Goal: Task Accomplishment & Management: Manage account settings

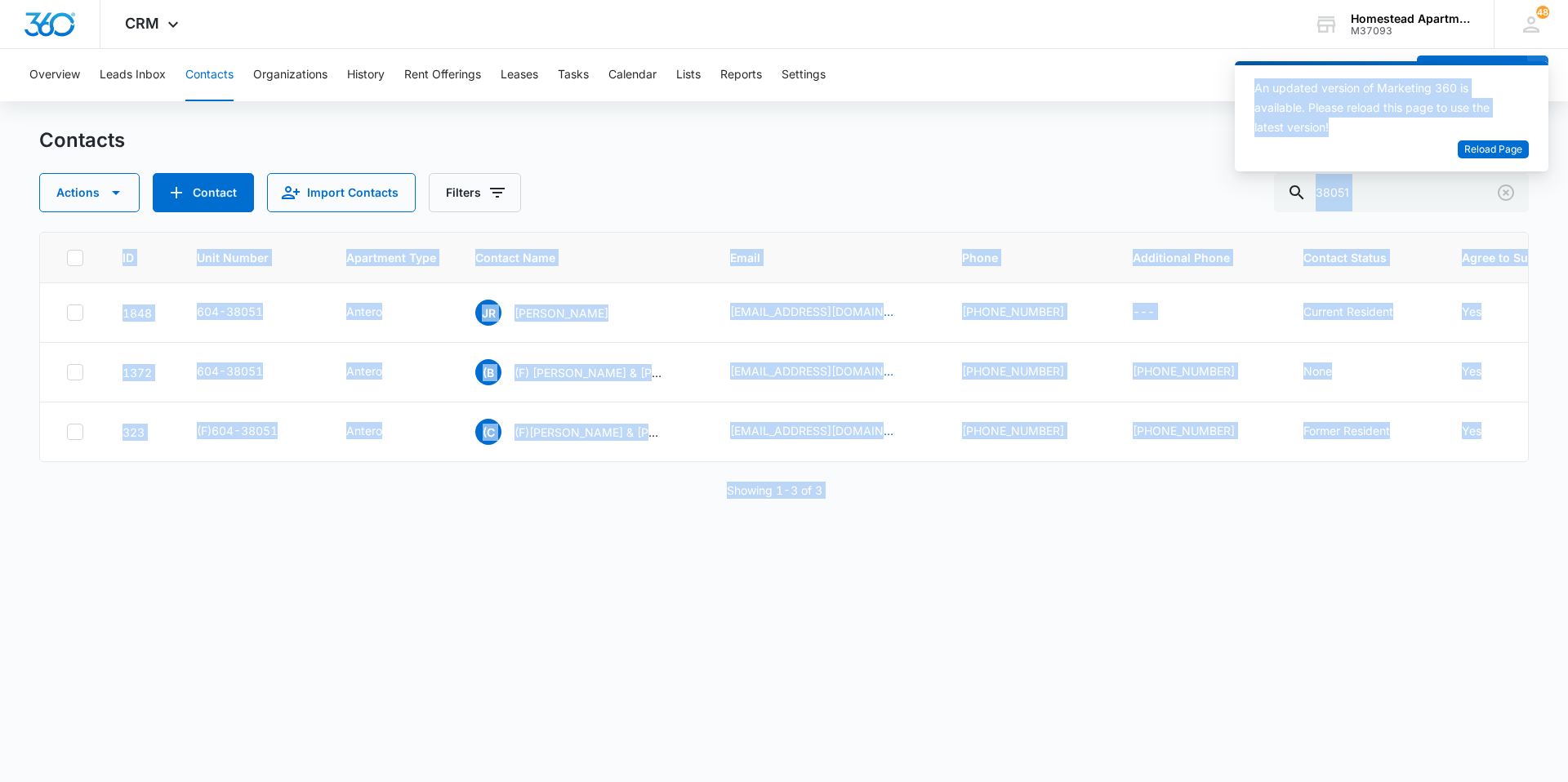
drag, startPoint x: 1424, startPoint y: 175, endPoint x: 1096, endPoint y: 175, distance: 328.0
click at [1096, 175] on body "CRM Apps Reputation Websites Forms CRM Email Social Content Intelligence Files …" at bounding box center [784, 391] width 1568 height 782
click at [1397, 181] on div "An updated version of Marketing 360 is available. Please reload this page to us…" at bounding box center [1392, 122] width 314 height 123
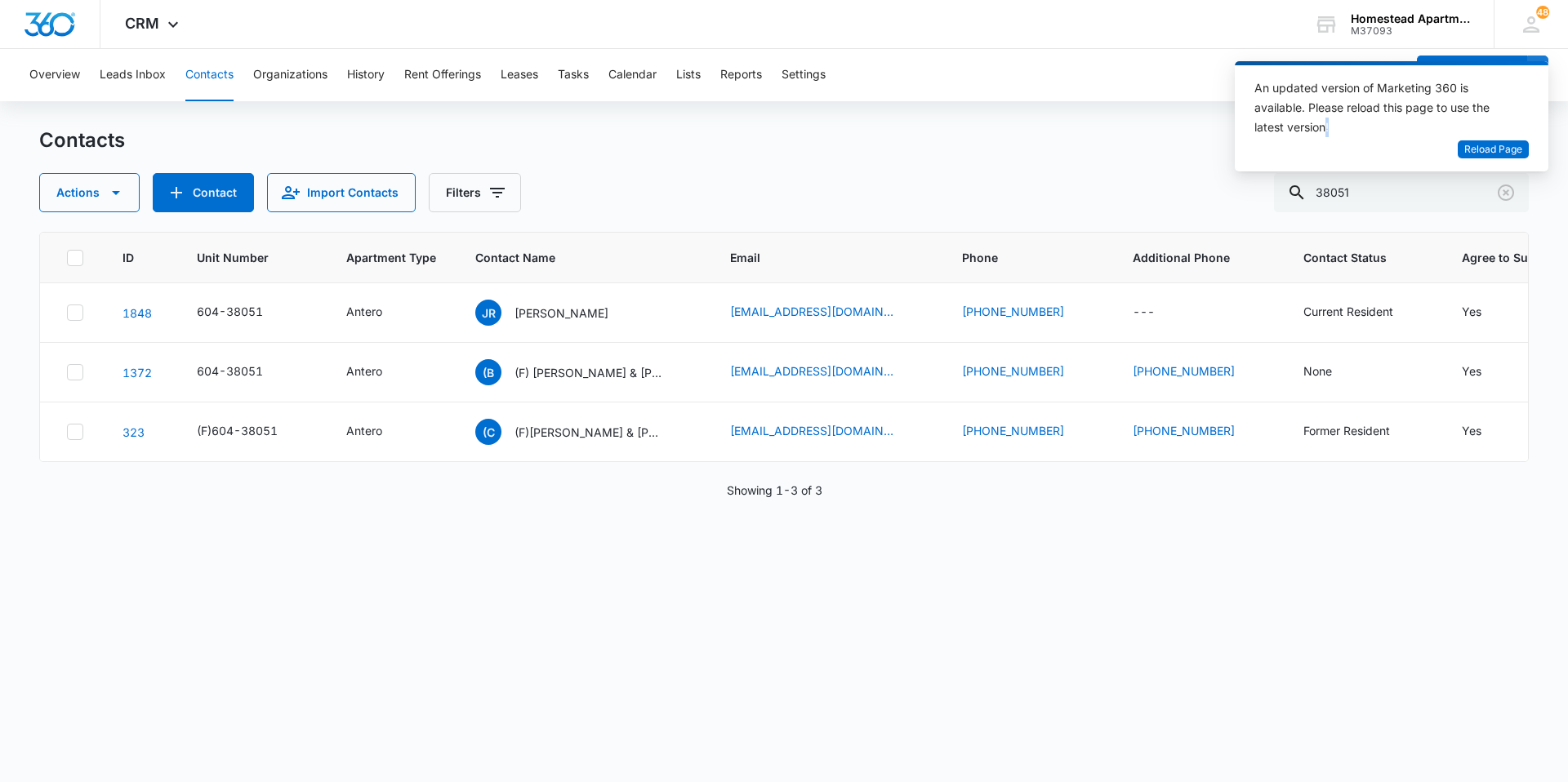
click at [1397, 181] on div "An updated version of Marketing 360 is available. Please reload this page to us…" at bounding box center [1392, 122] width 314 height 123
drag, startPoint x: 1397, startPoint y: 181, endPoint x: 1373, endPoint y: 200, distance: 30.6
click at [1373, 200] on input "38051" at bounding box center [1402, 192] width 255 height 39
click at [1379, 198] on input "38051" at bounding box center [1402, 192] width 255 height 39
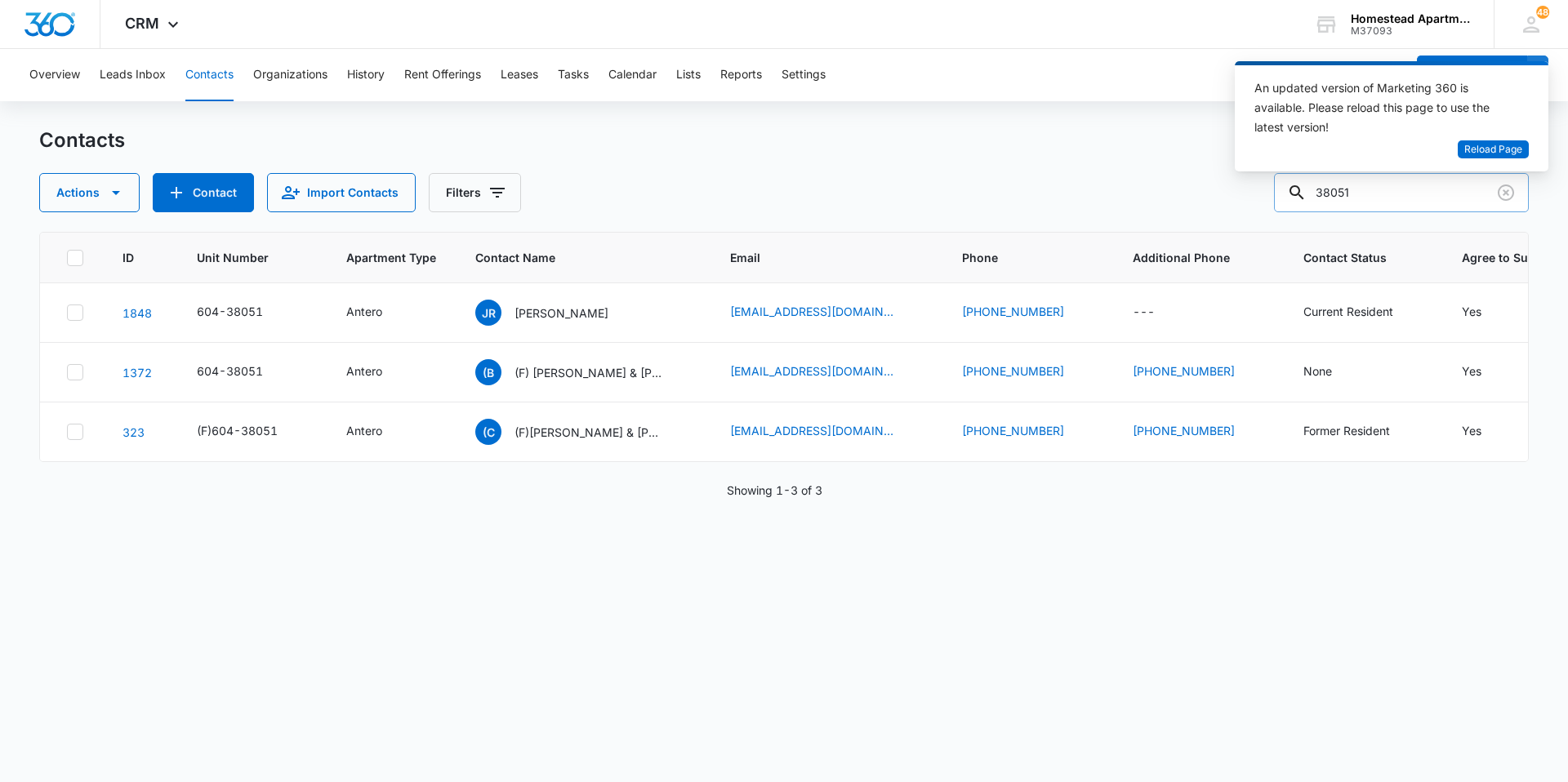
click at [1379, 198] on input "38051" at bounding box center [1402, 192] width 255 height 39
type input "38176"
click at [395, 314] on icon "Apartment Type - - Select to Edit Field" at bounding box center [391, 313] width 20 height 20
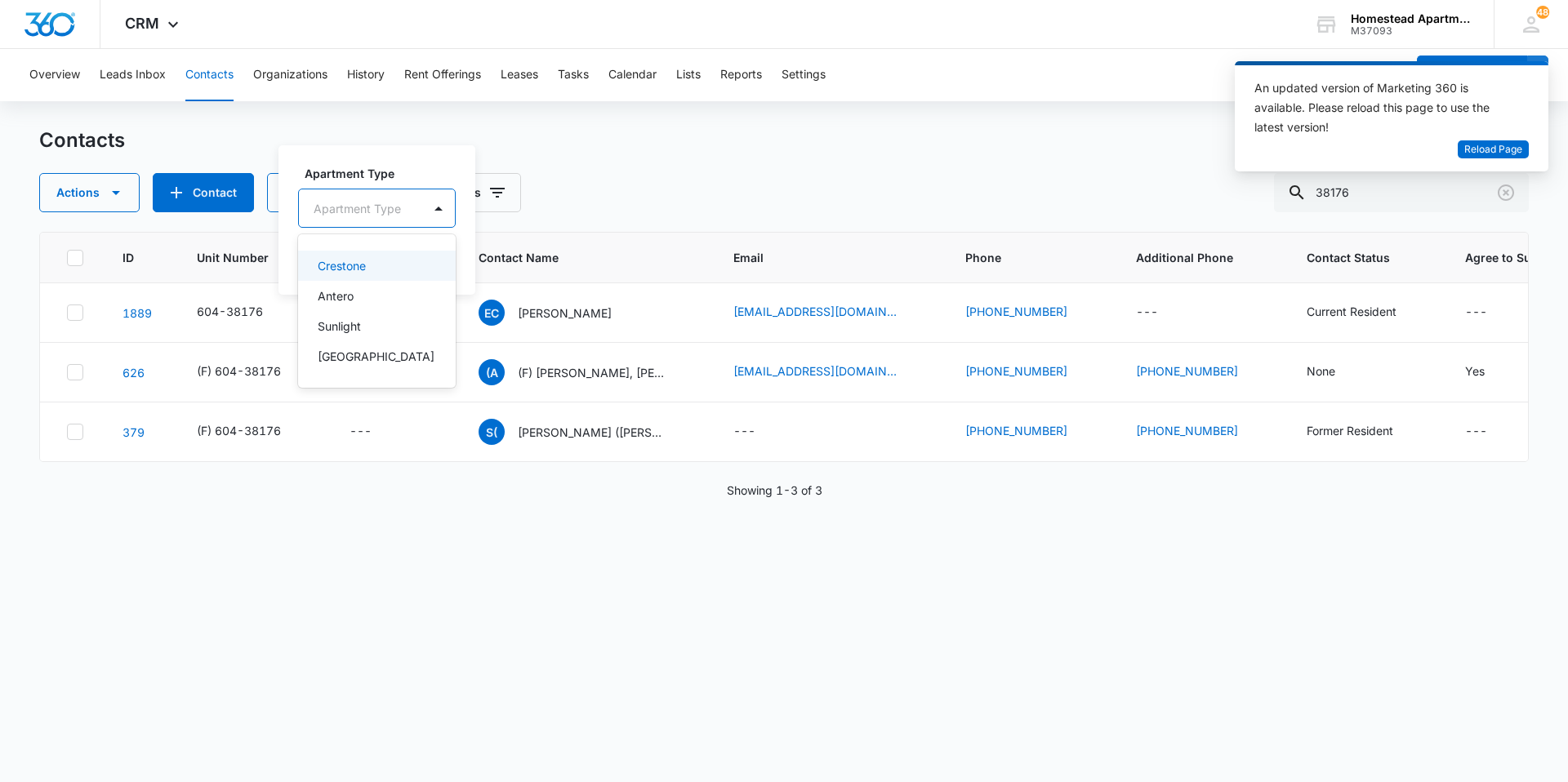
click at [411, 198] on div "Apartment Type" at bounding box center [360, 208] width 123 height 36
click at [373, 320] on div "Sunlight" at bounding box center [375, 326] width 115 height 17
click at [396, 262] on button "Save" at bounding box center [394, 259] width 48 height 31
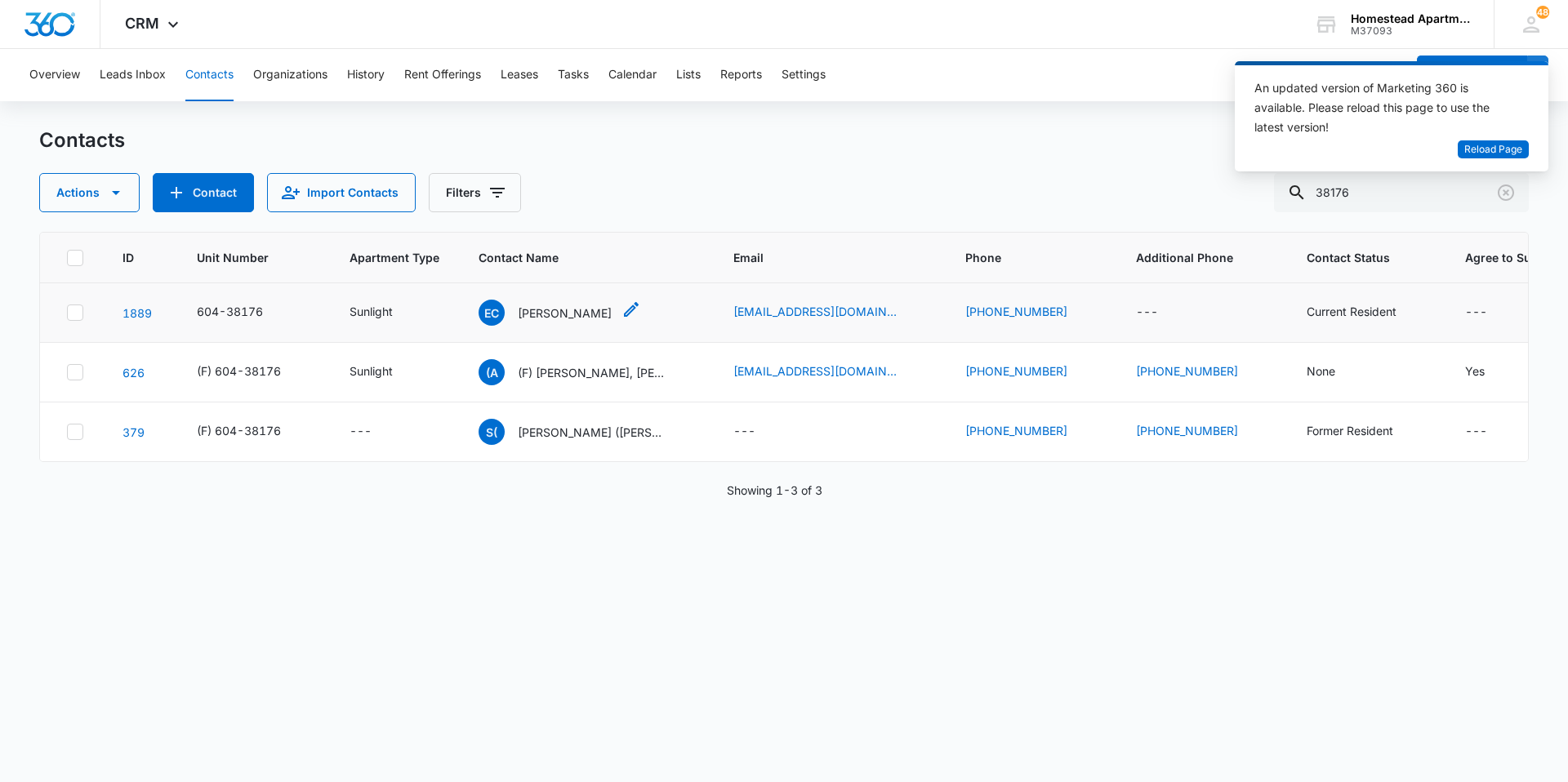
click at [637, 303] on icon "Contact Name - Elizabeth Cramer - Select to Edit Field" at bounding box center [631, 310] width 20 height 20
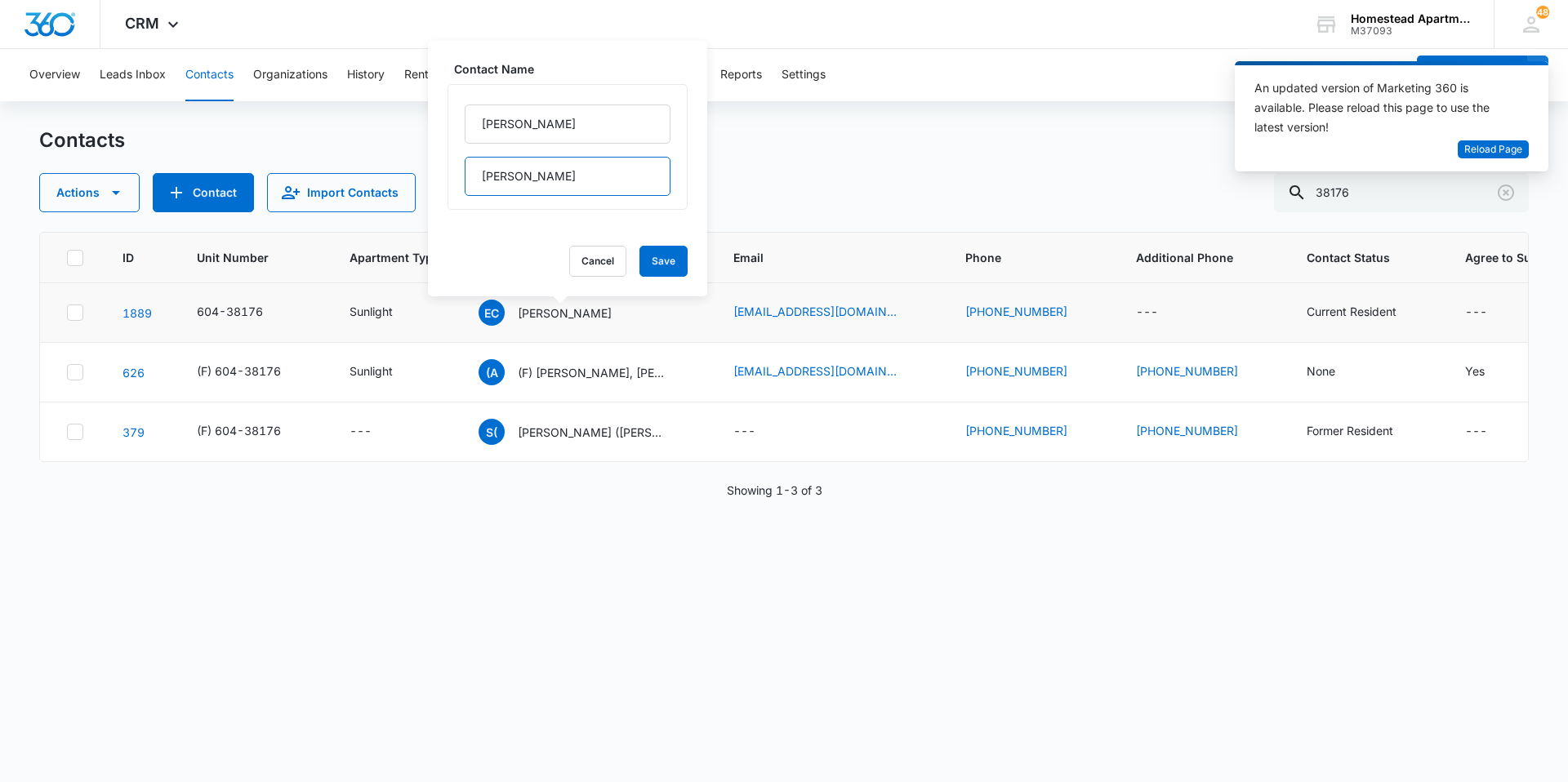
click at [586, 189] on input "[PERSON_NAME]" at bounding box center [567, 176] width 206 height 39
drag, startPoint x: 640, startPoint y: 179, endPoint x: 538, endPoint y: 183, distance: 102.1
click at [538, 183] on input "[PERSON_NAME] & [PERSON_NAME]" at bounding box center [567, 176] width 206 height 39
type input "[PERSON_NAME] & [PERSON_NAME]"
click at [657, 263] on button "Save" at bounding box center [664, 261] width 48 height 31
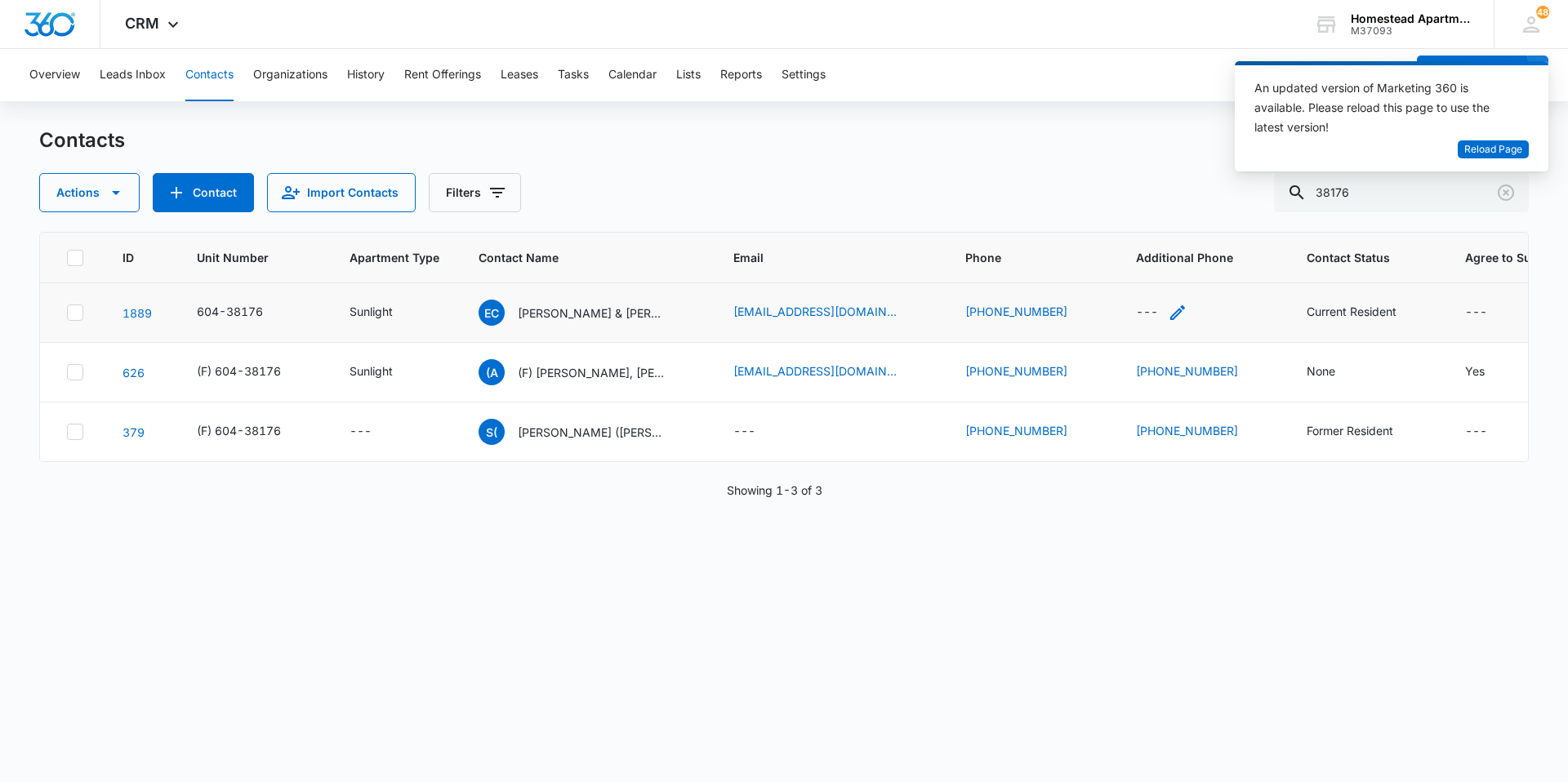
click at [1170, 315] on icon "Additional Phone - - Select to Edit Field" at bounding box center [1177, 312] width 14 height 14
click at [1151, 204] on input "Additional Phone" at bounding box center [1162, 207] width 206 height 39
type input "[PHONE_NUMBER]"
click at [1233, 254] on button "Save" at bounding box center [1241, 259] width 48 height 31
click at [1504, 150] on span "Reload Page" at bounding box center [1493, 150] width 58 height 15
